Goal: Information Seeking & Learning: Learn about a topic

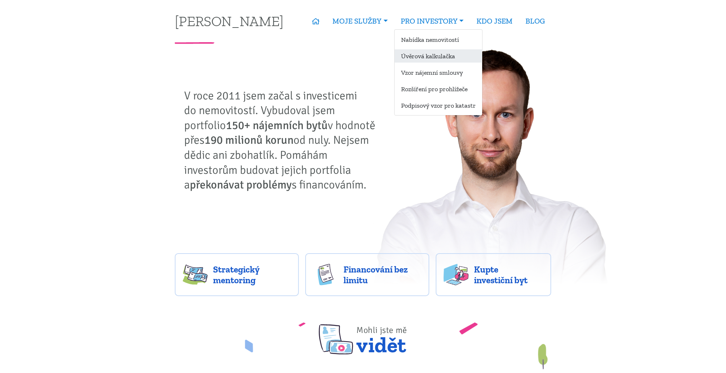
click at [433, 59] on link "Úvěrová kalkulačka" at bounding box center [439, 55] width 88 height 13
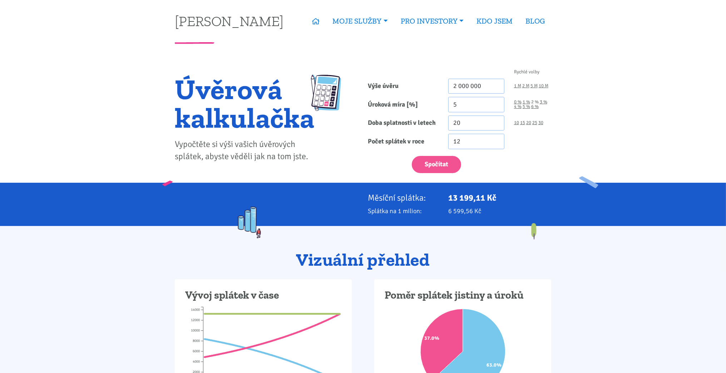
click at [535, 101] on link "2 %" at bounding box center [535, 102] width 8 height 5
type input "2"
click at [444, 160] on button "Spočítat" at bounding box center [436, 165] width 49 height 18
type input "2000000"
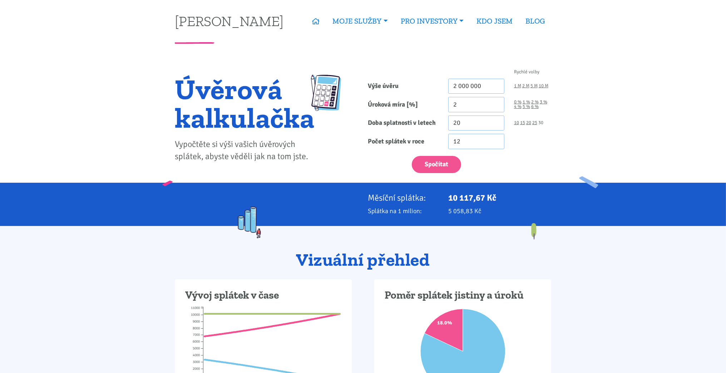
click at [541, 125] on link "30" at bounding box center [541, 123] width 5 height 5
type input "30"
click at [446, 165] on button "Spočítat" at bounding box center [436, 165] width 49 height 18
type input "2000000"
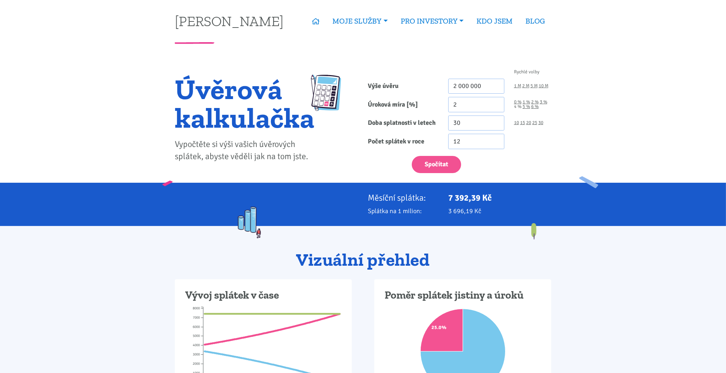
click at [518, 107] on link "4 %" at bounding box center [518, 106] width 8 height 5
type input "4"
click at [442, 164] on button "Spočítat" at bounding box center [436, 165] width 49 height 18
type input "2000000"
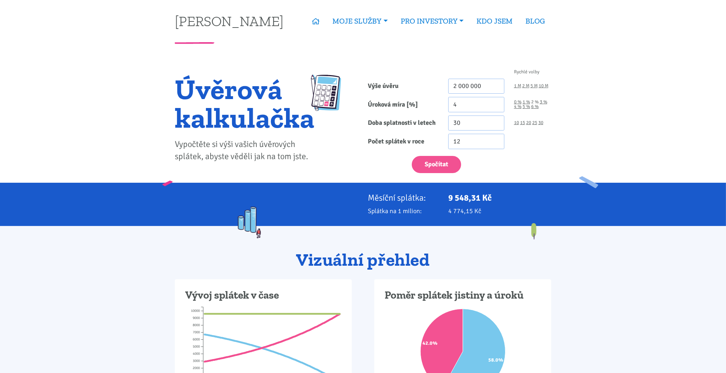
click at [538, 102] on link "2 %" at bounding box center [535, 102] width 8 height 5
type input "2"
click at [432, 160] on button "Spočítat" at bounding box center [436, 165] width 49 height 18
type input "2000000"
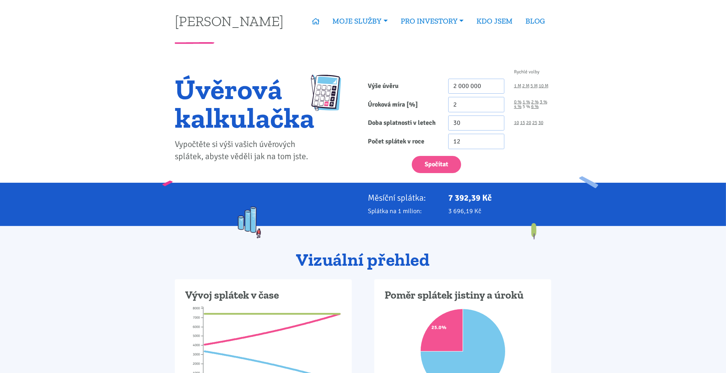
click at [526, 107] on link "5 %" at bounding box center [527, 106] width 8 height 5
type input "5"
click at [445, 161] on button "Spočítat" at bounding box center [436, 165] width 49 height 18
type input "2000000"
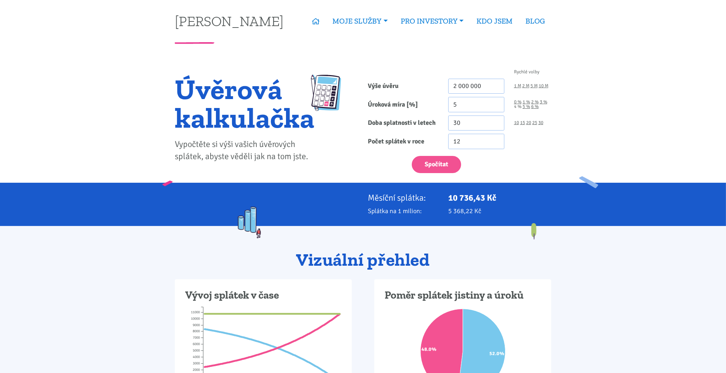
click at [516, 107] on link "4 %" at bounding box center [518, 106] width 8 height 5
type input "4"
click at [443, 161] on button "Spočítat" at bounding box center [436, 165] width 49 height 18
type input "2000000"
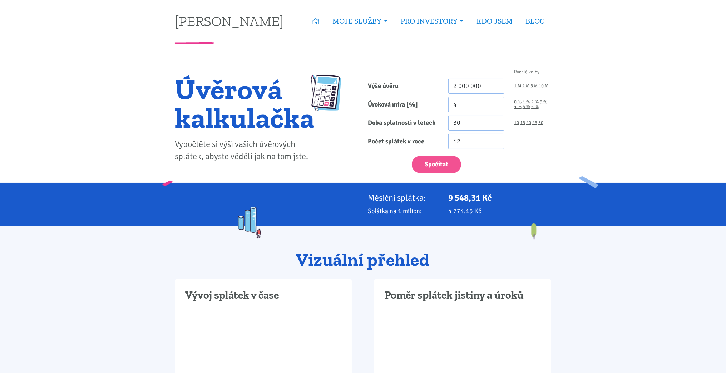
click at [538, 103] on link "2 %" at bounding box center [535, 102] width 8 height 5
type input "2"
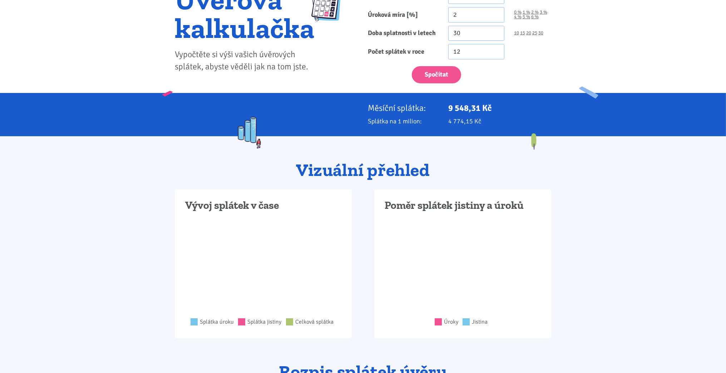
scroll to position [95, 0]
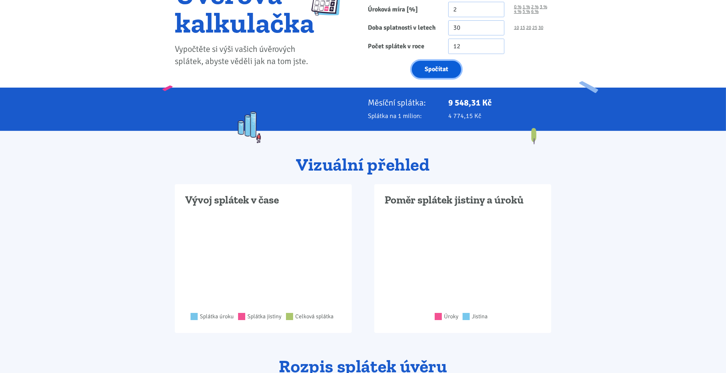
click at [454, 75] on button "Spočítat" at bounding box center [436, 70] width 49 height 18
type input "2000000"
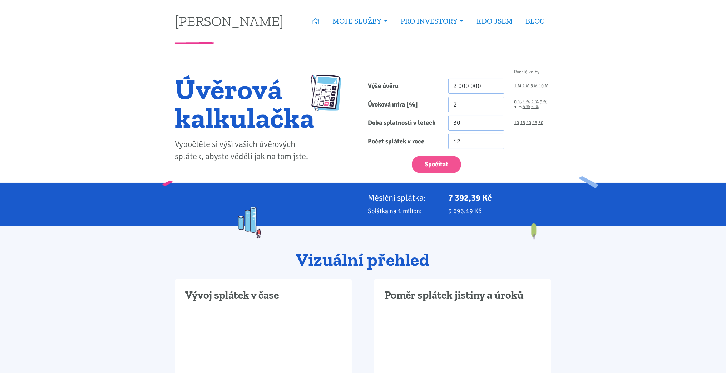
click at [518, 107] on link "4 %" at bounding box center [518, 106] width 8 height 5
type input "4"
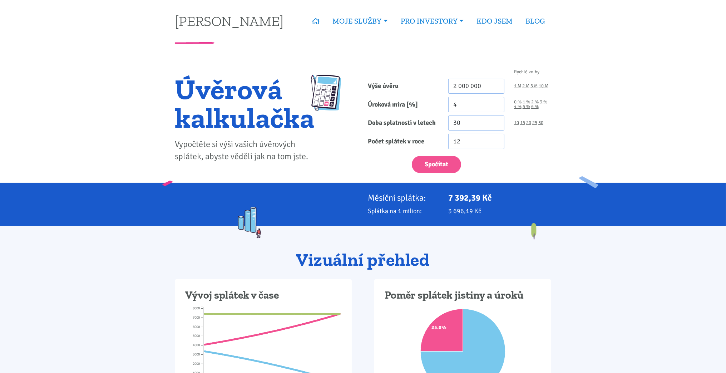
click at [441, 174] on div "Rychlé volby Výše úvěru 2 000 000 1 M 2 M 5 M 10 M Úroková míra [%] 4 0 % 1 % 2…" at bounding box center [459, 122] width 193 height 119
click at [443, 158] on button "Spočítat" at bounding box center [436, 165] width 49 height 18
type input "2000000"
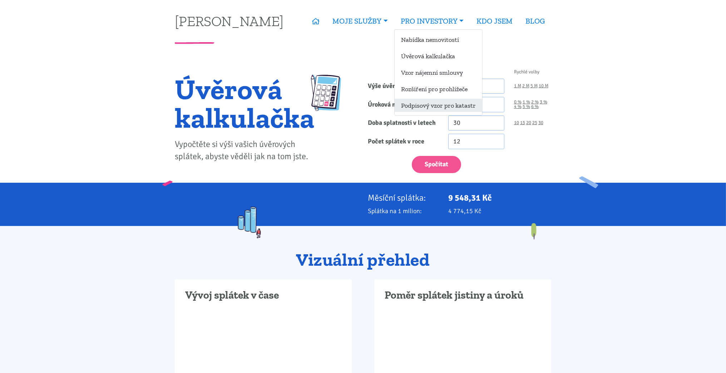
click at [415, 106] on link "Podpisový vzor pro katastr" at bounding box center [439, 105] width 88 height 13
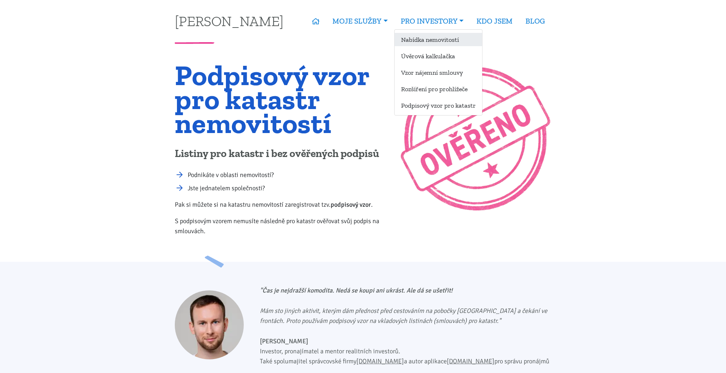
click at [426, 38] on link "Nabídka nemovitostí" at bounding box center [439, 39] width 88 height 13
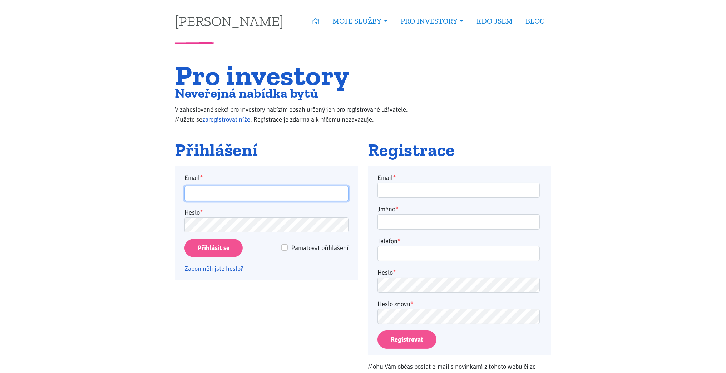
click at [242, 195] on input "Email *" at bounding box center [267, 193] width 164 height 15
type input "[EMAIL_ADDRESS][DOMAIN_NAME]"
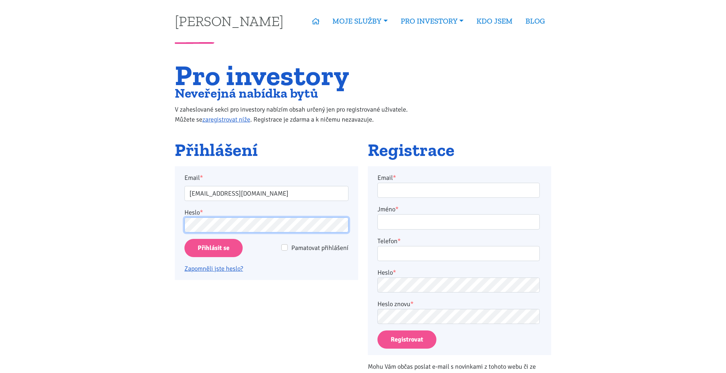
click at [185, 239] on input "Přihlásit se" at bounding box center [214, 248] width 58 height 18
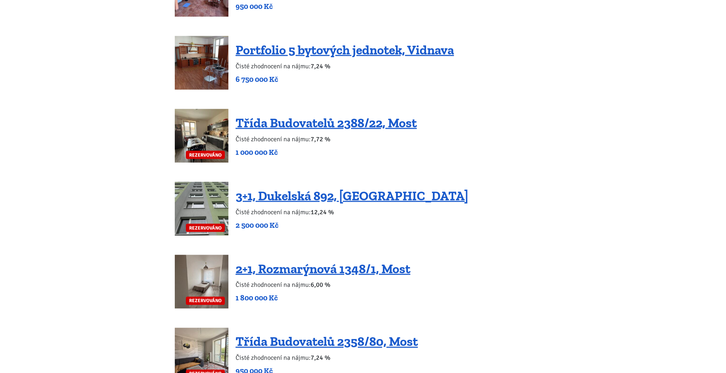
scroll to position [1526, 0]
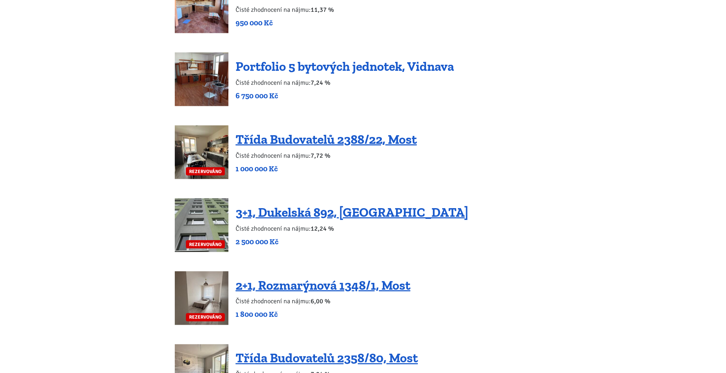
click at [315, 59] on link "Portfolio 5 bytových jednotek, Vidnava" at bounding box center [345, 66] width 219 height 15
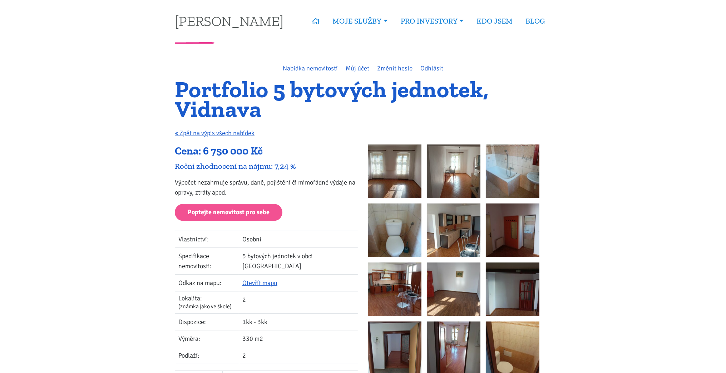
click at [420, 169] on img at bounding box center [395, 171] width 54 height 54
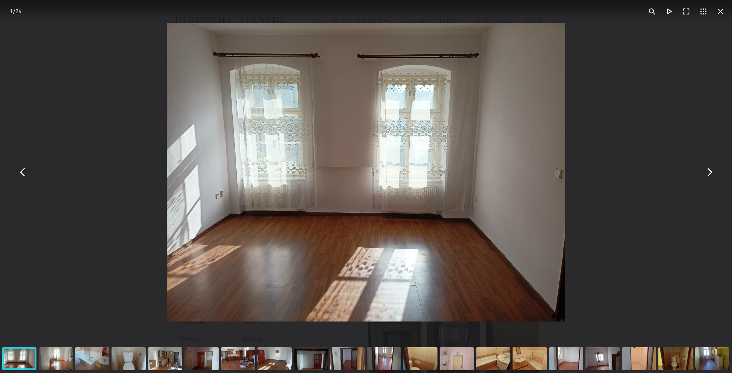
click at [714, 177] on button "You can close this modal content with the ESC key" at bounding box center [709, 172] width 17 height 17
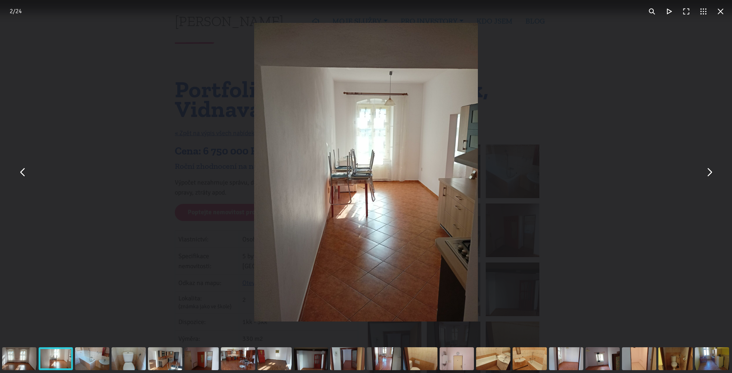
click at [714, 177] on button "You can close this modal content with the ESC key" at bounding box center [709, 172] width 17 height 17
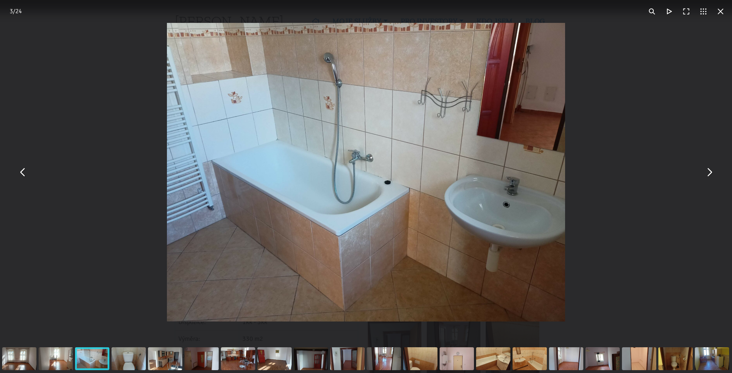
click at [714, 177] on button "You can close this modal content with the ESC key" at bounding box center [709, 172] width 17 height 17
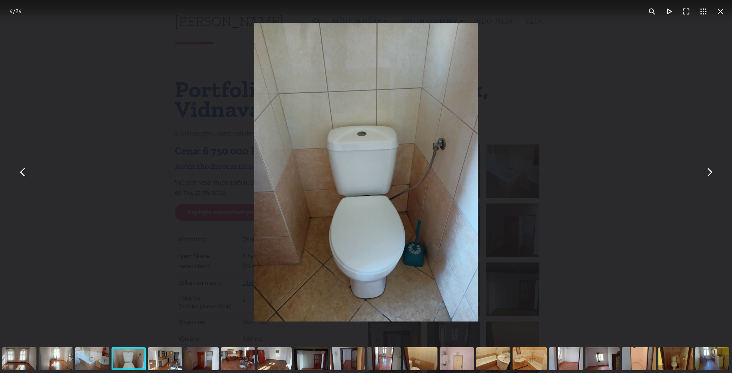
click at [714, 177] on button "You can close this modal content with the ESC key" at bounding box center [709, 172] width 17 height 17
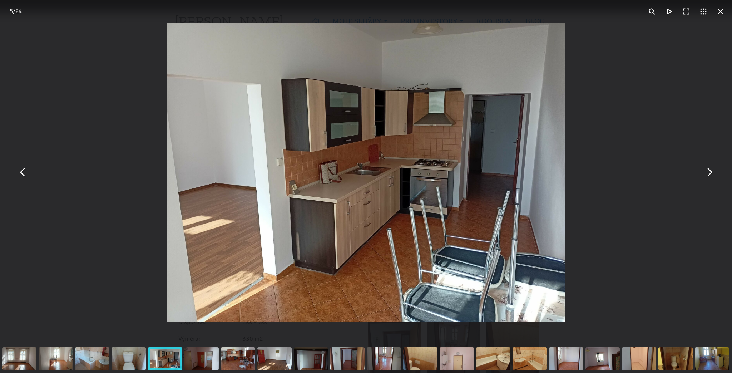
click at [714, 177] on button "You can close this modal content with the ESC key" at bounding box center [709, 172] width 17 height 17
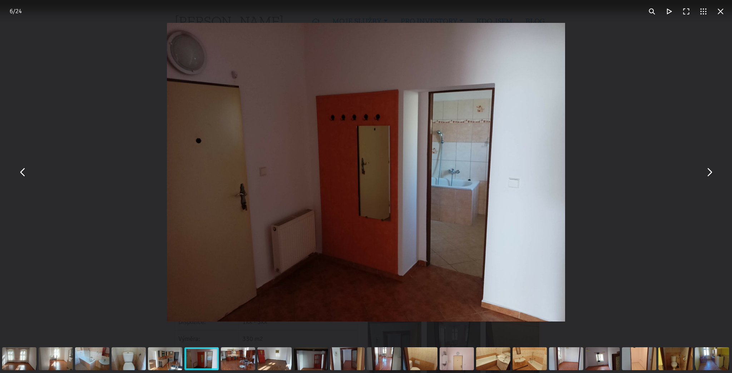
click at [714, 177] on button "You can close this modal content with the ESC key" at bounding box center [709, 172] width 17 height 17
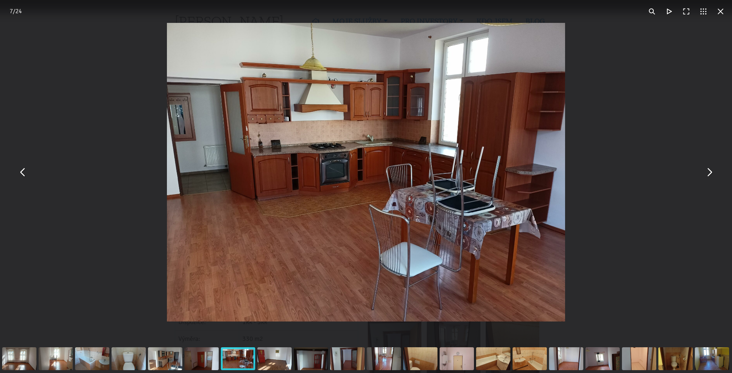
click at [714, 177] on button "You can close this modal content with the ESC key" at bounding box center [709, 172] width 17 height 17
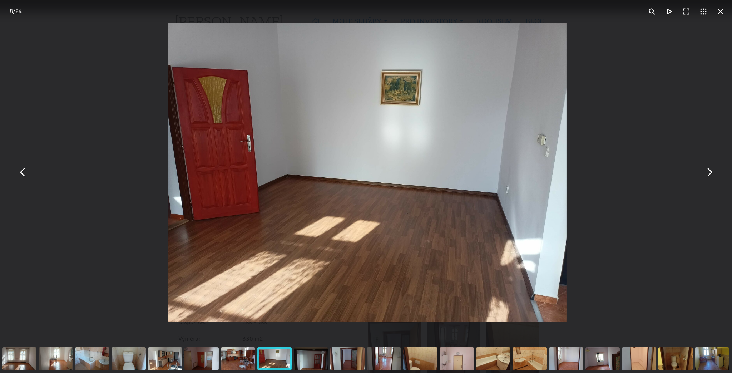
click at [714, 177] on button "You can close this modal content with the ESC key" at bounding box center [709, 172] width 17 height 17
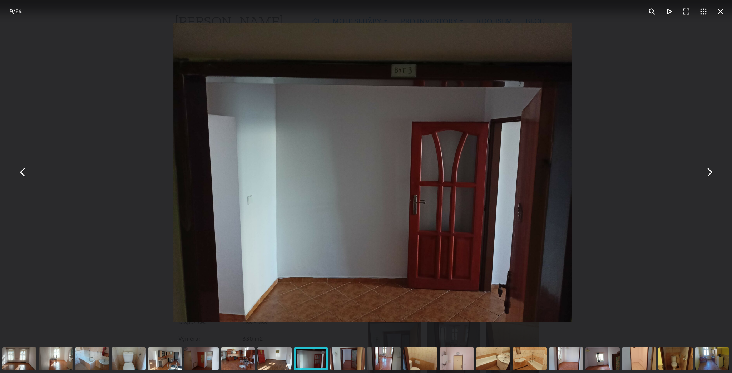
click at [714, 177] on button "You can close this modal content with the ESC key" at bounding box center [709, 172] width 17 height 17
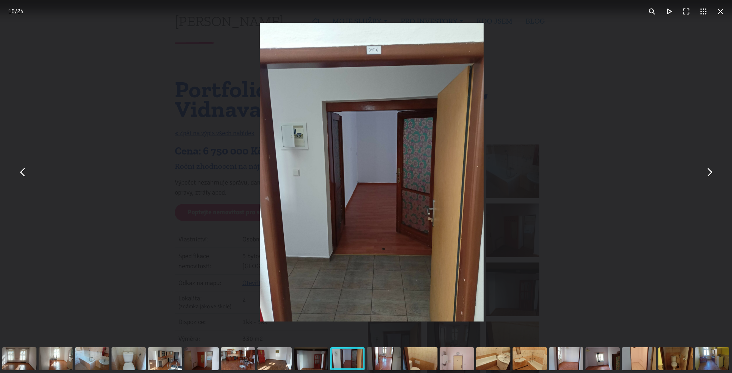
click at [714, 177] on button "You can close this modal content with the ESC key" at bounding box center [709, 172] width 17 height 17
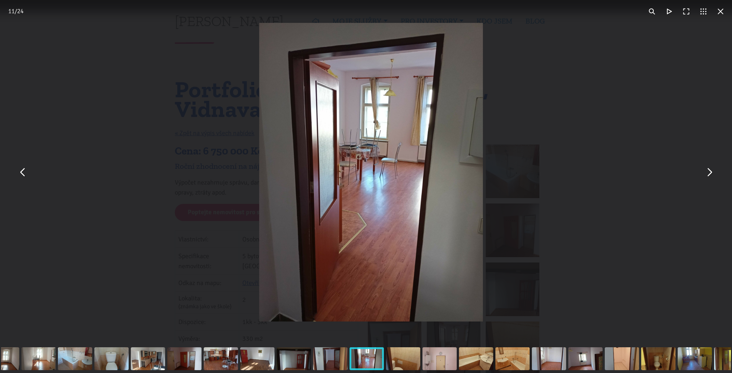
click at [714, 177] on button "You can close this modal content with the ESC key" at bounding box center [709, 172] width 17 height 17
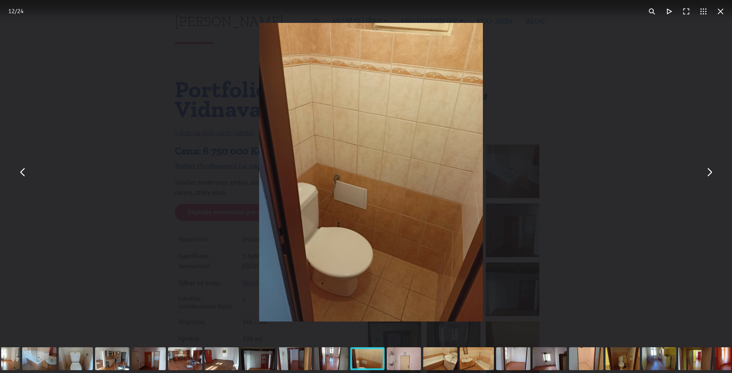
click at [714, 177] on button "You can close this modal content with the ESC key" at bounding box center [709, 172] width 17 height 17
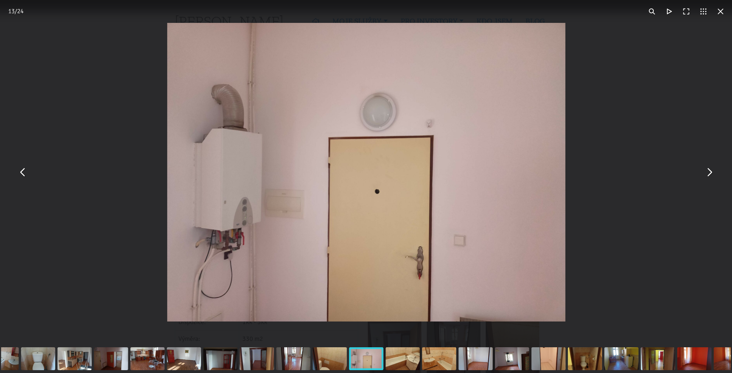
click at [714, 177] on button "You can close this modal content with the ESC key" at bounding box center [709, 172] width 17 height 17
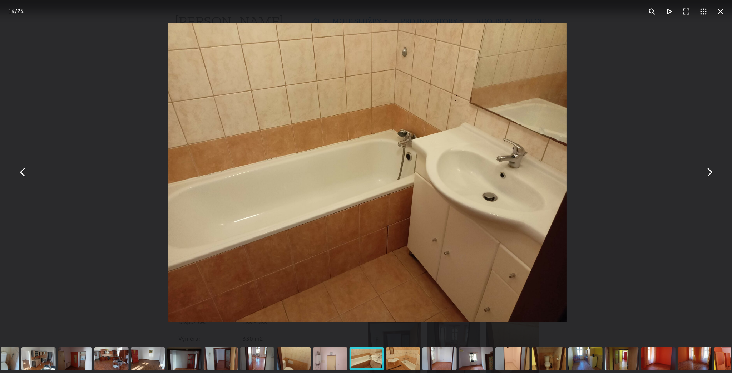
click at [714, 177] on button "You can close this modal content with the ESC key" at bounding box center [709, 172] width 17 height 17
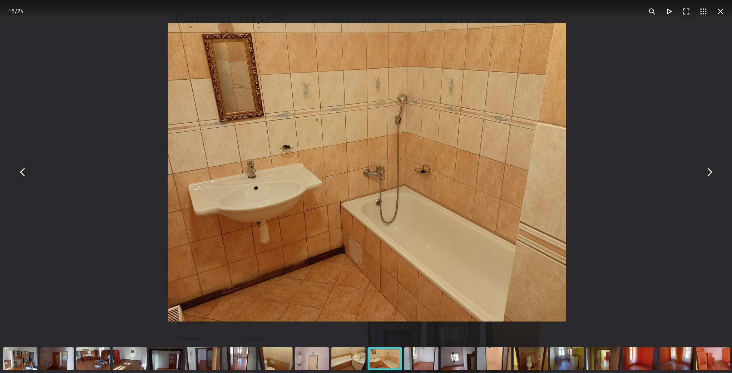
click at [714, 177] on button "You can close this modal content with the ESC key" at bounding box center [709, 172] width 17 height 17
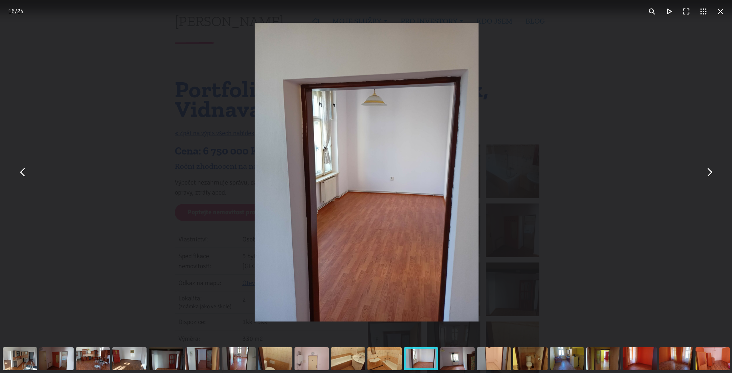
click at [714, 177] on button "You can close this modal content with the ESC key" at bounding box center [709, 172] width 17 height 17
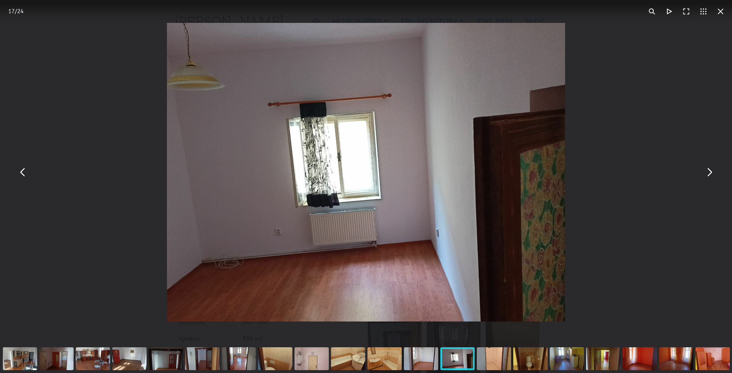
click at [714, 177] on button "You can close this modal content with the ESC key" at bounding box center [709, 172] width 17 height 17
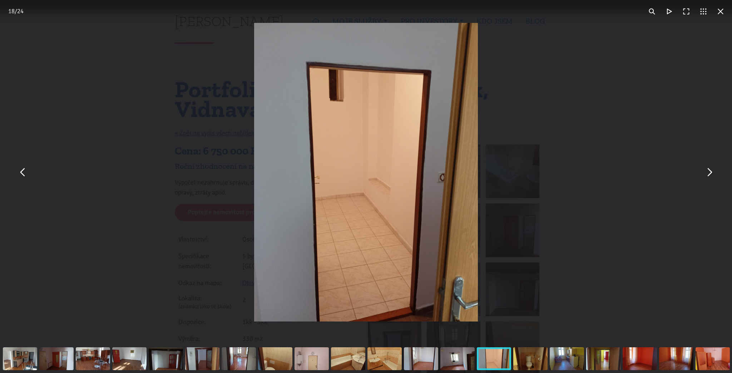
click at [714, 177] on button "You can close this modal content with the ESC key" at bounding box center [709, 172] width 17 height 17
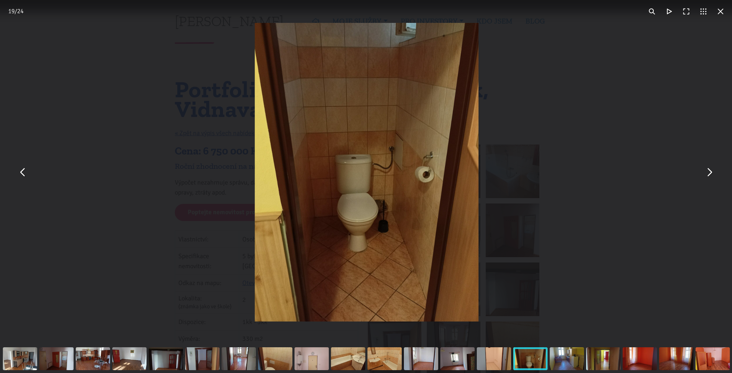
click at [714, 177] on button "You can close this modal content with the ESC key" at bounding box center [709, 172] width 17 height 17
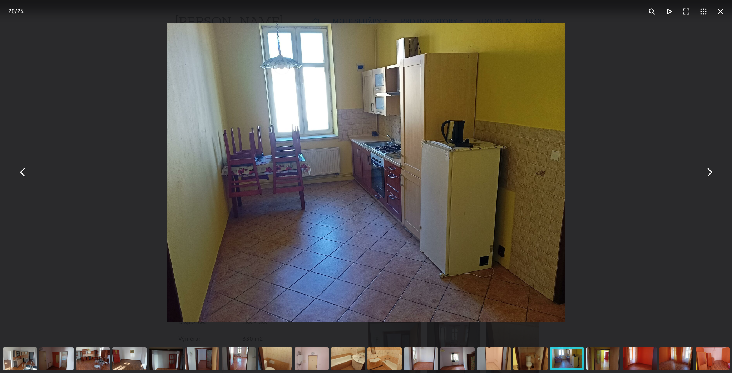
click at [714, 177] on button "You can close this modal content with the ESC key" at bounding box center [709, 172] width 17 height 17
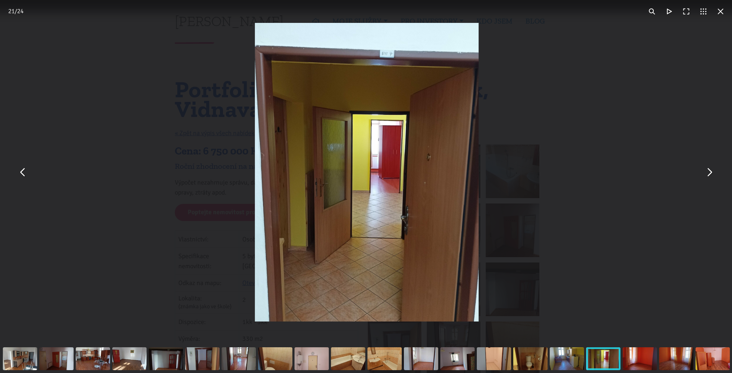
click at [714, 177] on button "You can close this modal content with the ESC key" at bounding box center [709, 172] width 17 height 17
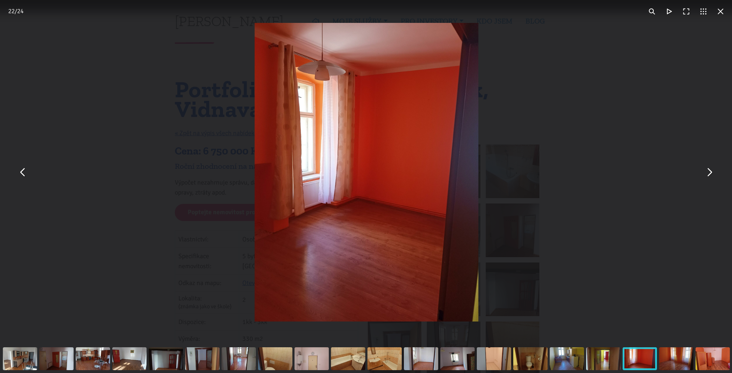
click at [714, 177] on button "You can close this modal content with the ESC key" at bounding box center [709, 172] width 17 height 17
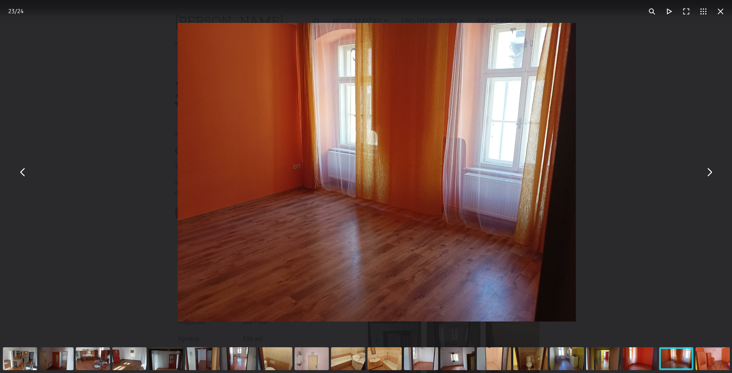
click at [714, 177] on button "You can close this modal content with the ESC key" at bounding box center [709, 172] width 17 height 17
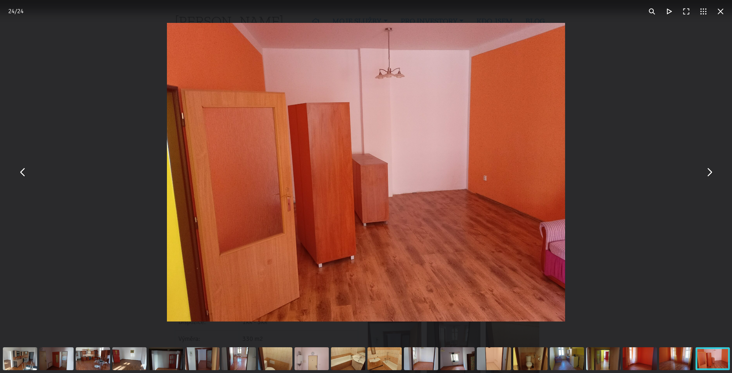
click at [714, 177] on button "You can close this modal content with the ESC key" at bounding box center [709, 172] width 17 height 17
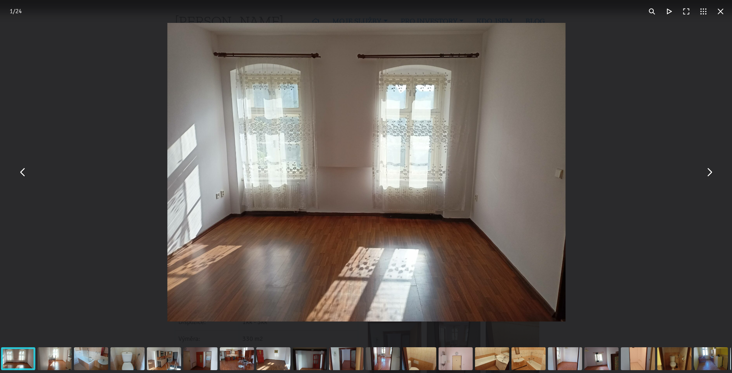
click at [714, 177] on button "You can close this modal content with the ESC key" at bounding box center [709, 172] width 17 height 17
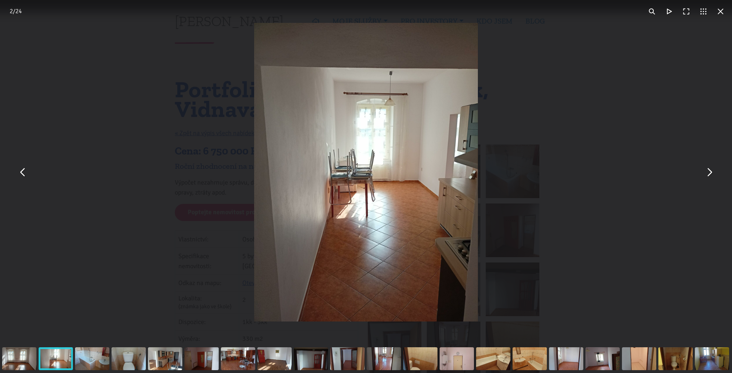
click at [718, 13] on button "You can close this modal content with the ESC key" at bounding box center [720, 11] width 17 height 17
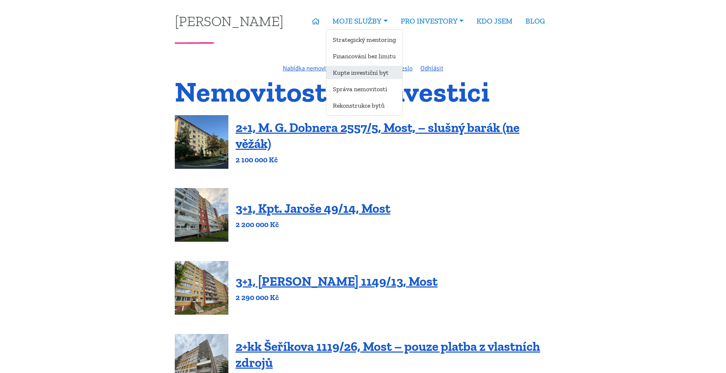
click at [368, 72] on link "Kupte investiční byt" at bounding box center [365, 72] width 76 height 13
